Goal: Information Seeking & Learning: Learn about a topic

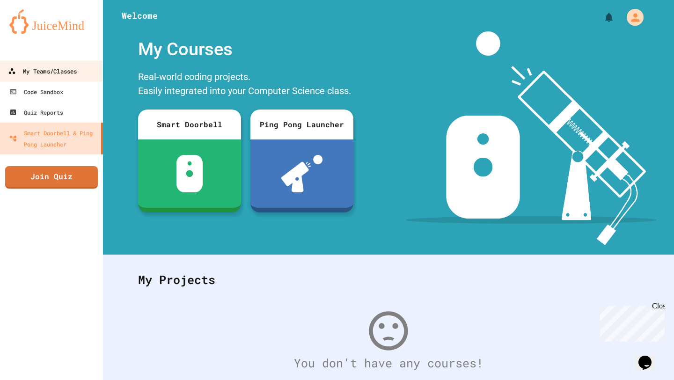
click at [48, 66] on div "My Teams/Classes" at bounding box center [42, 72] width 69 height 12
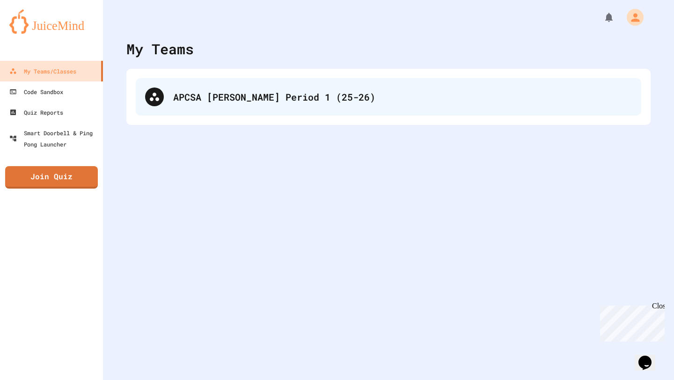
click at [221, 88] on div "APCSA [PERSON_NAME] Period 1 (25-26)" at bounding box center [389, 96] width 506 height 37
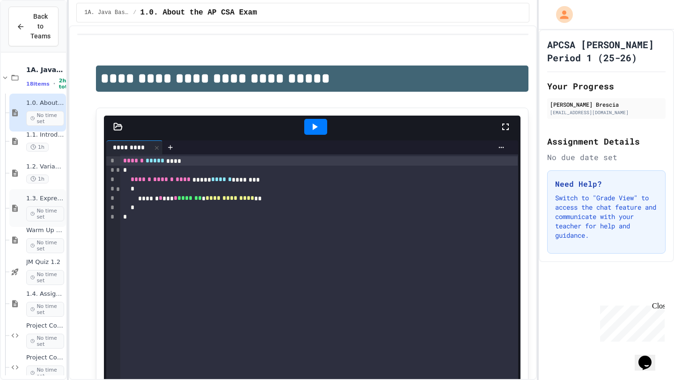
scroll to position [648, 0]
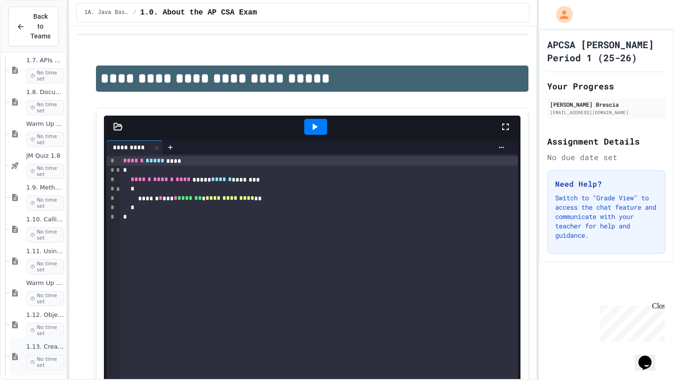
click at [29, 346] on span "1.13. Creating and Initializing Objects: Constructors" at bounding box center [45, 347] width 38 height 8
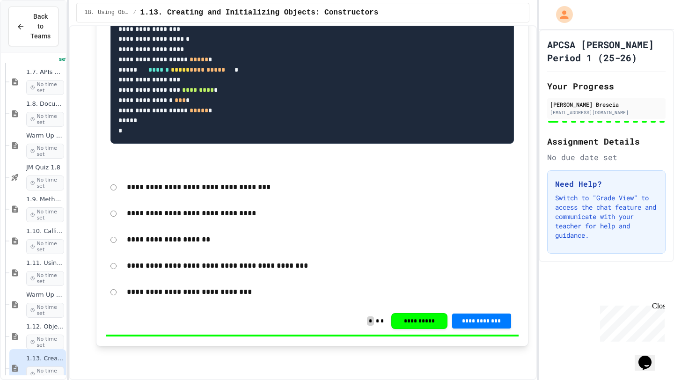
scroll to position [7536, 0]
